Goal: Check status: Check status

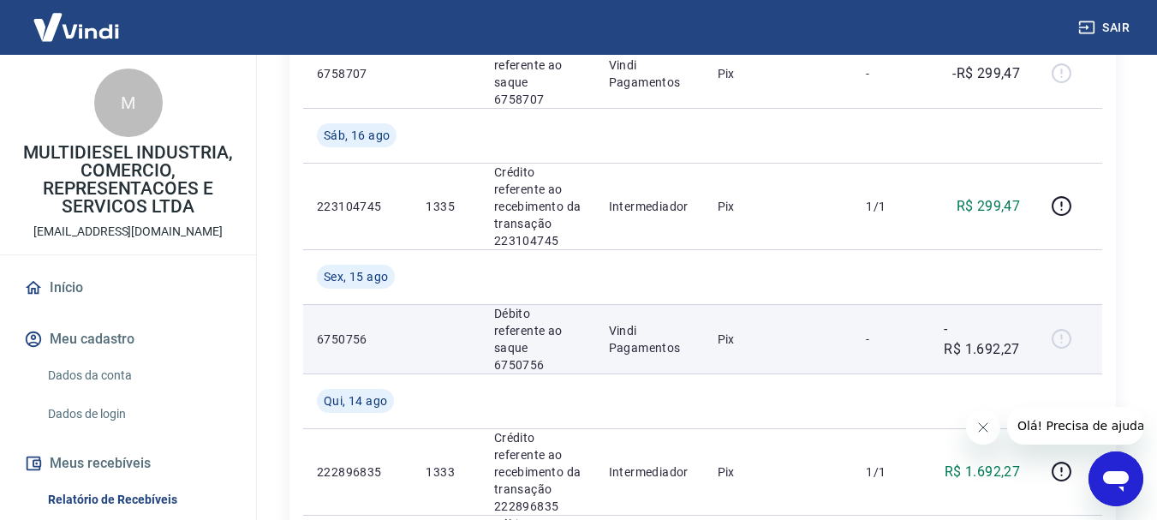
scroll to position [1028, 0]
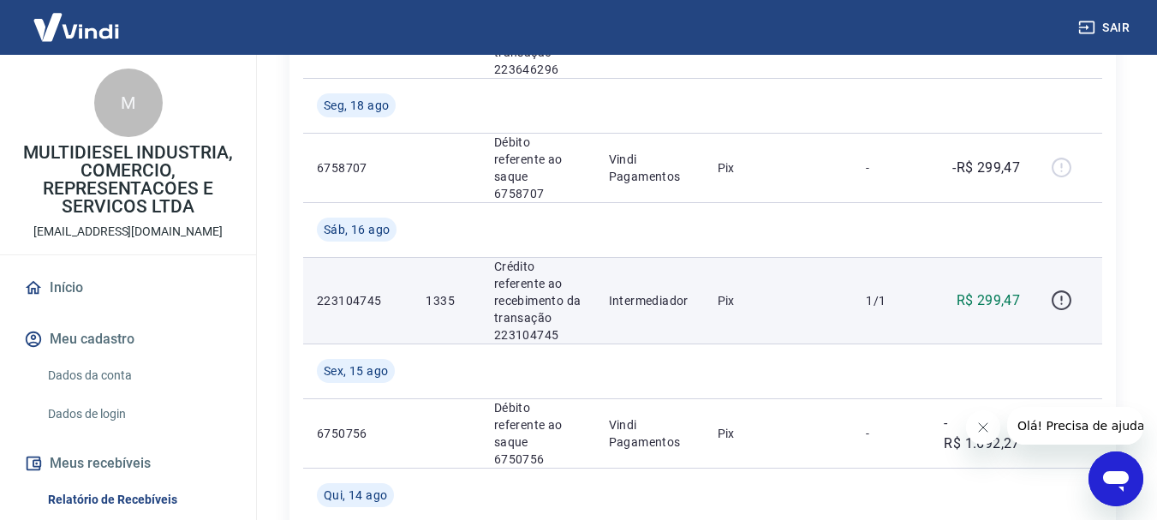
scroll to position [942, 0]
